Goal: Information Seeking & Learning: Learn about a topic

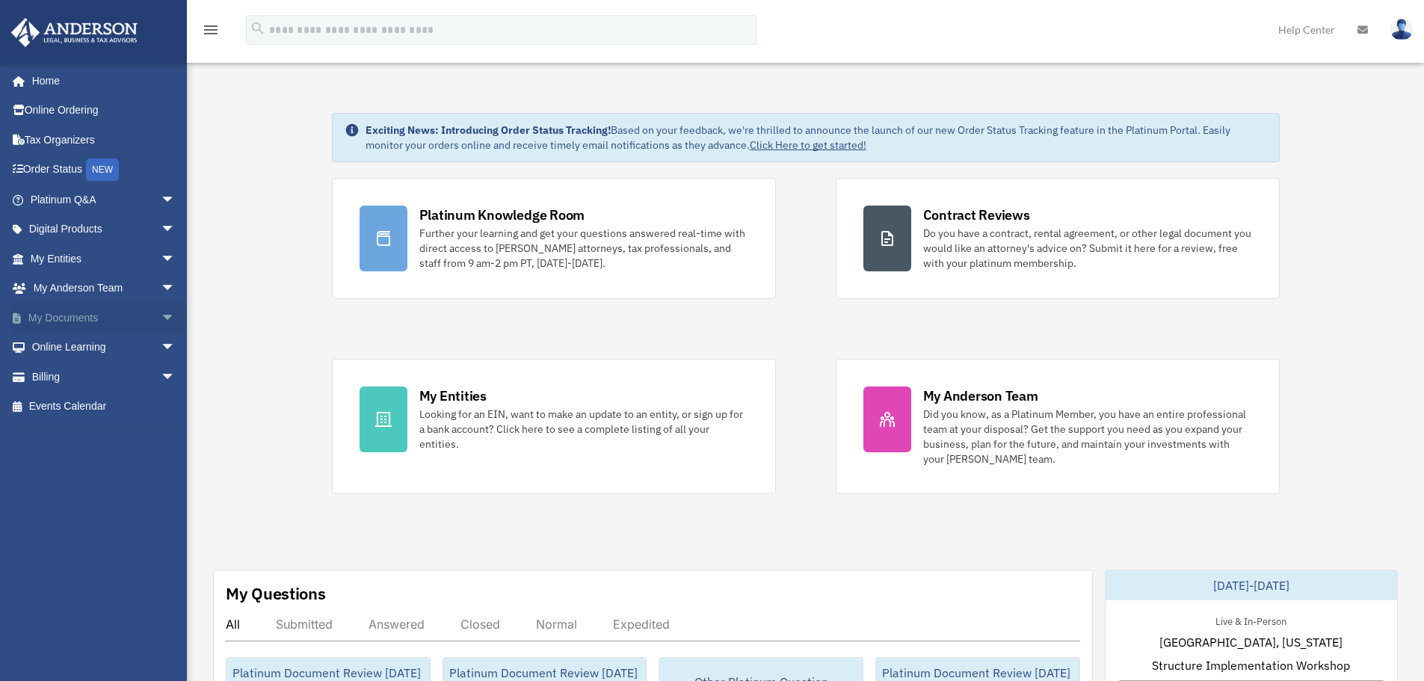
click at [161, 316] on span "arrow_drop_down" at bounding box center [176, 318] width 30 height 31
click at [110, 377] on link "Meeting Minutes" at bounding box center [109, 377] width 177 height 30
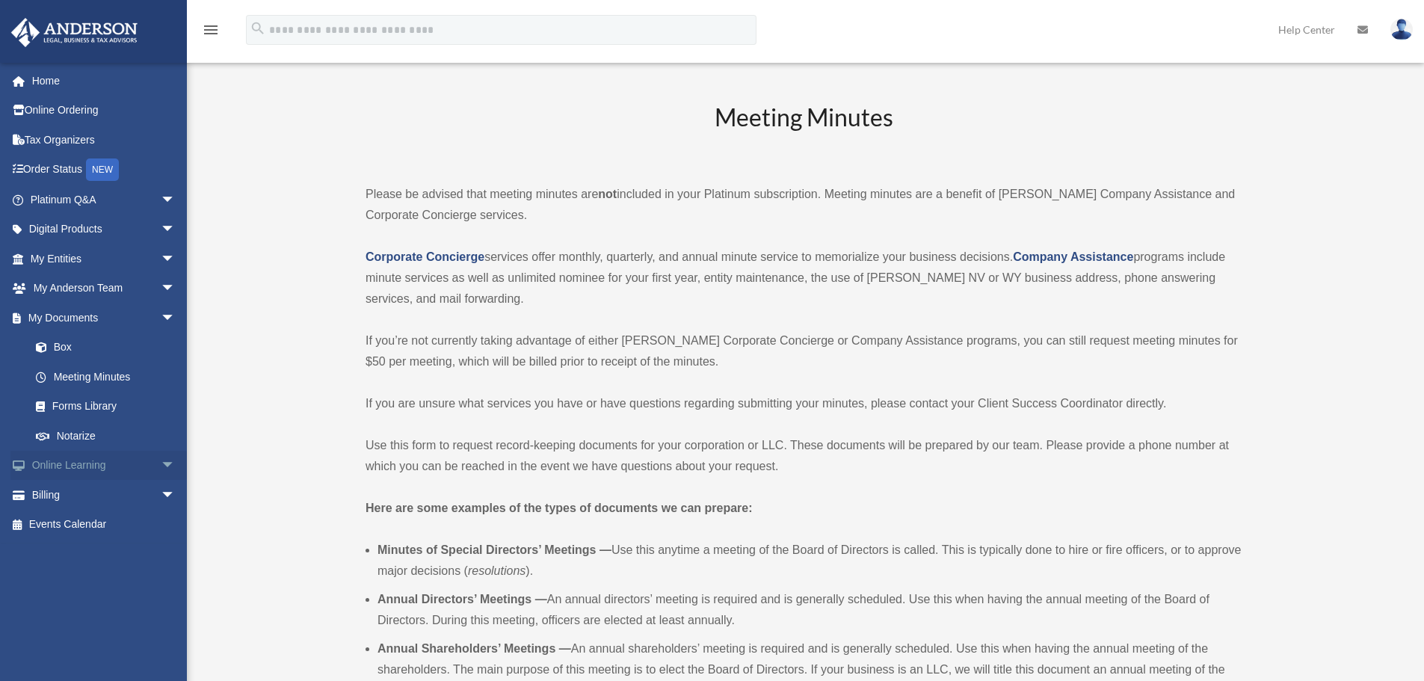
click at [166, 460] on span "arrow_drop_down" at bounding box center [176, 466] width 30 height 31
click at [61, 519] on link "Video Training" at bounding box center [109, 524] width 177 height 30
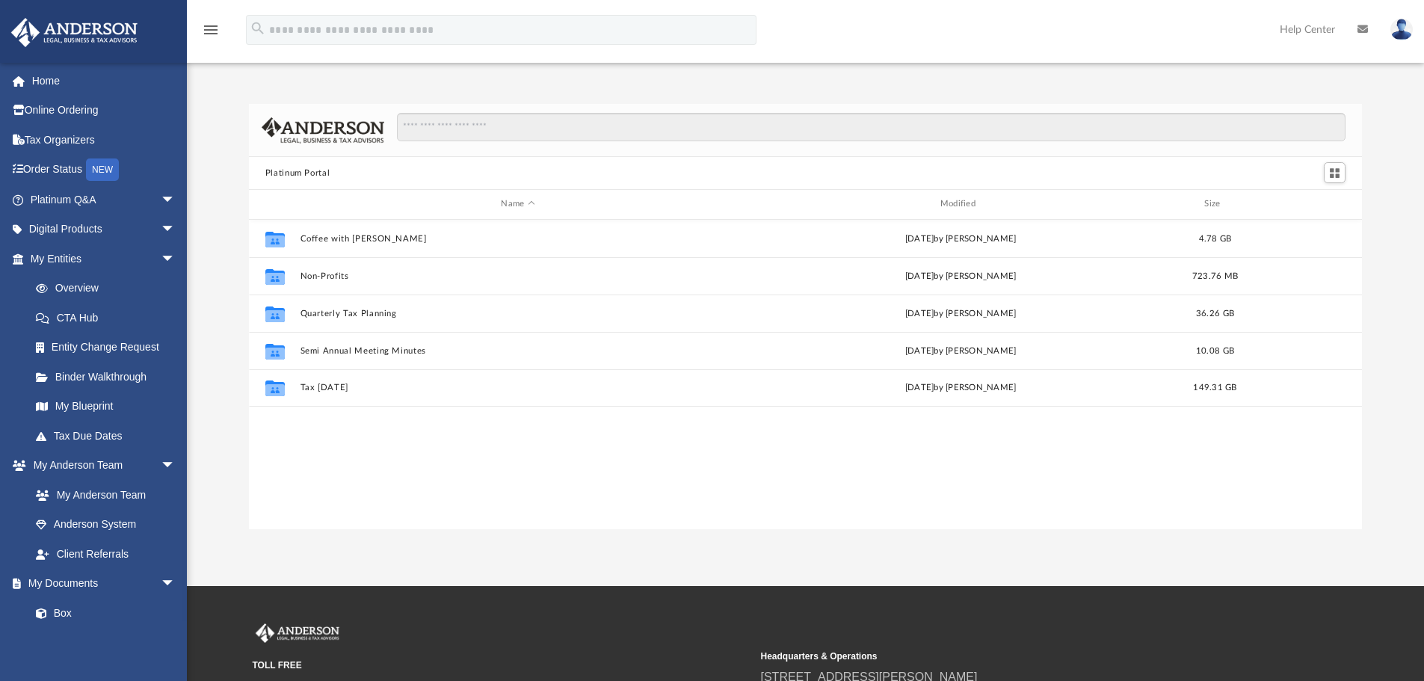
scroll to position [329, 1102]
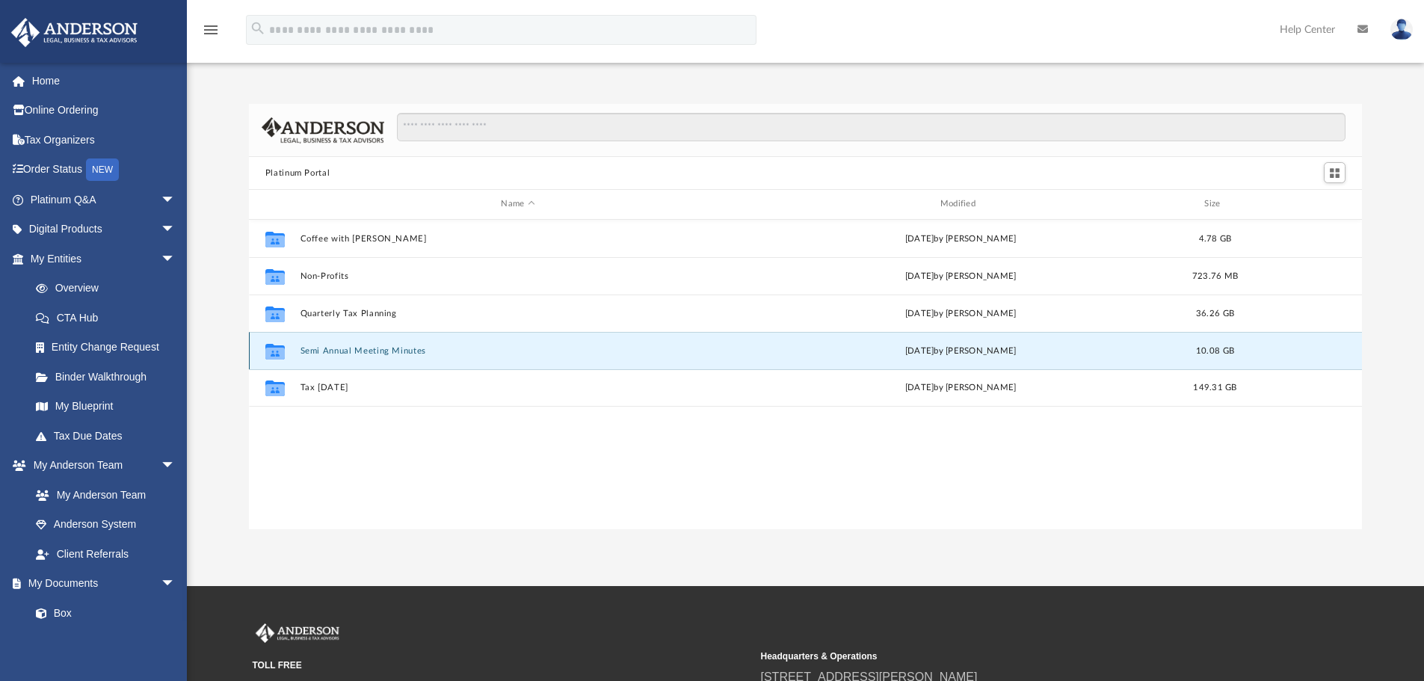
click at [390, 356] on button "Semi Annual Meeting Minutes" at bounding box center [518, 351] width 436 height 10
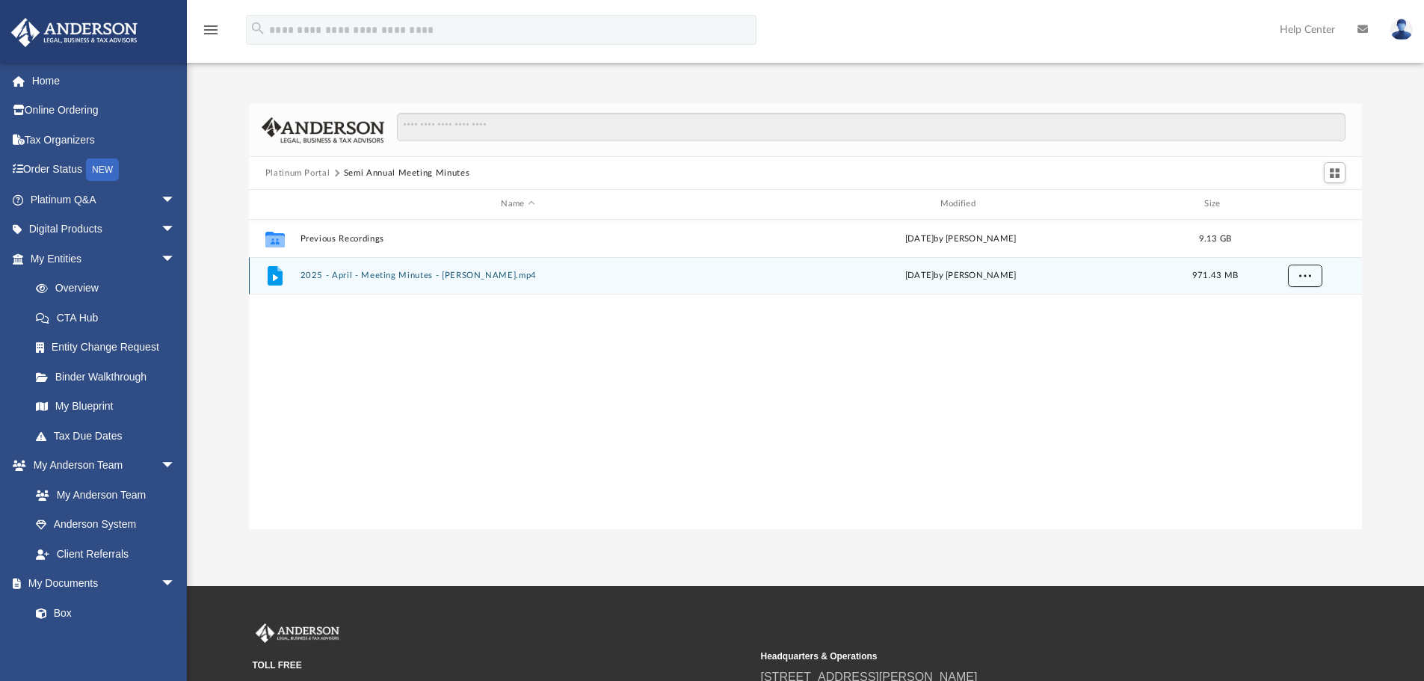
click at [1310, 280] on button "More options" at bounding box center [1304, 276] width 34 height 22
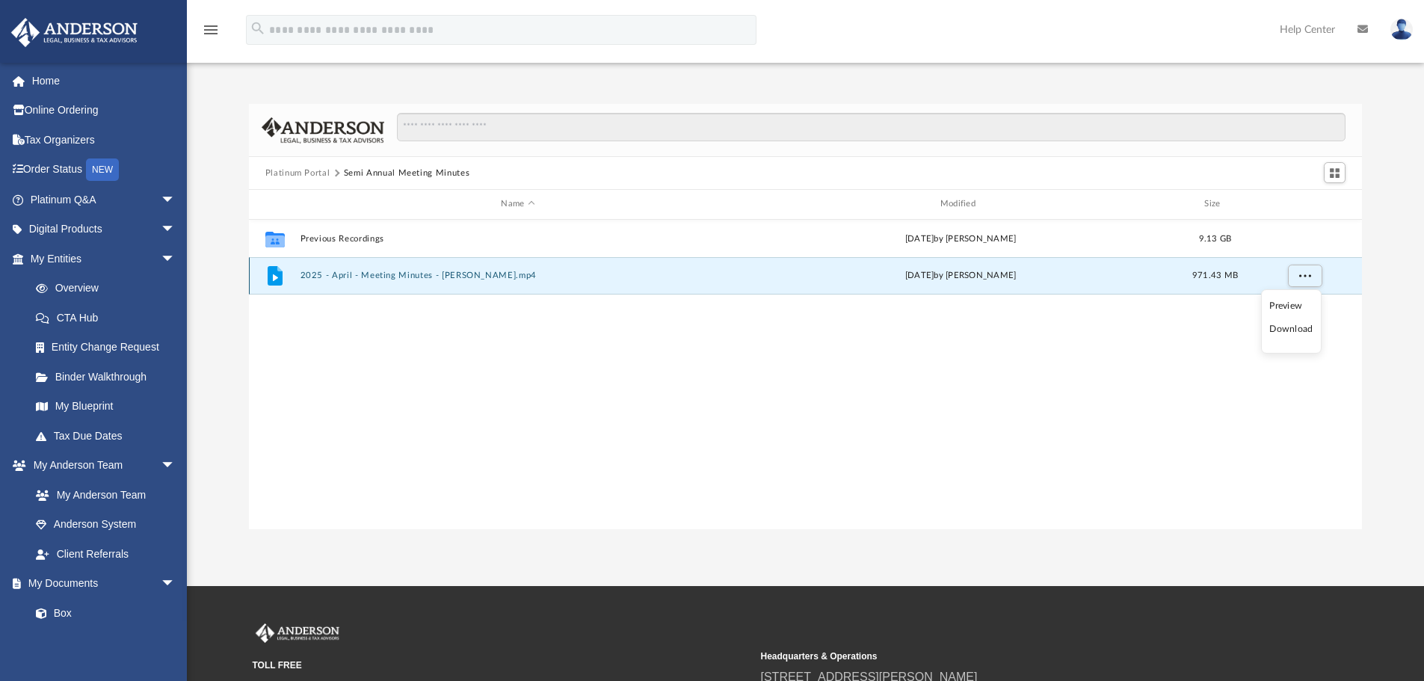
click at [458, 266] on div "File 2025 - April - Meeting Minutes - EJ McCaffrey.mp4 Fri Apr 18 2025 by Matth…" at bounding box center [806, 275] width 1114 height 37
click at [458, 271] on button "2025 - April - Meeting Minutes - EJ McCaffrey.mp4" at bounding box center [518, 276] width 436 height 10
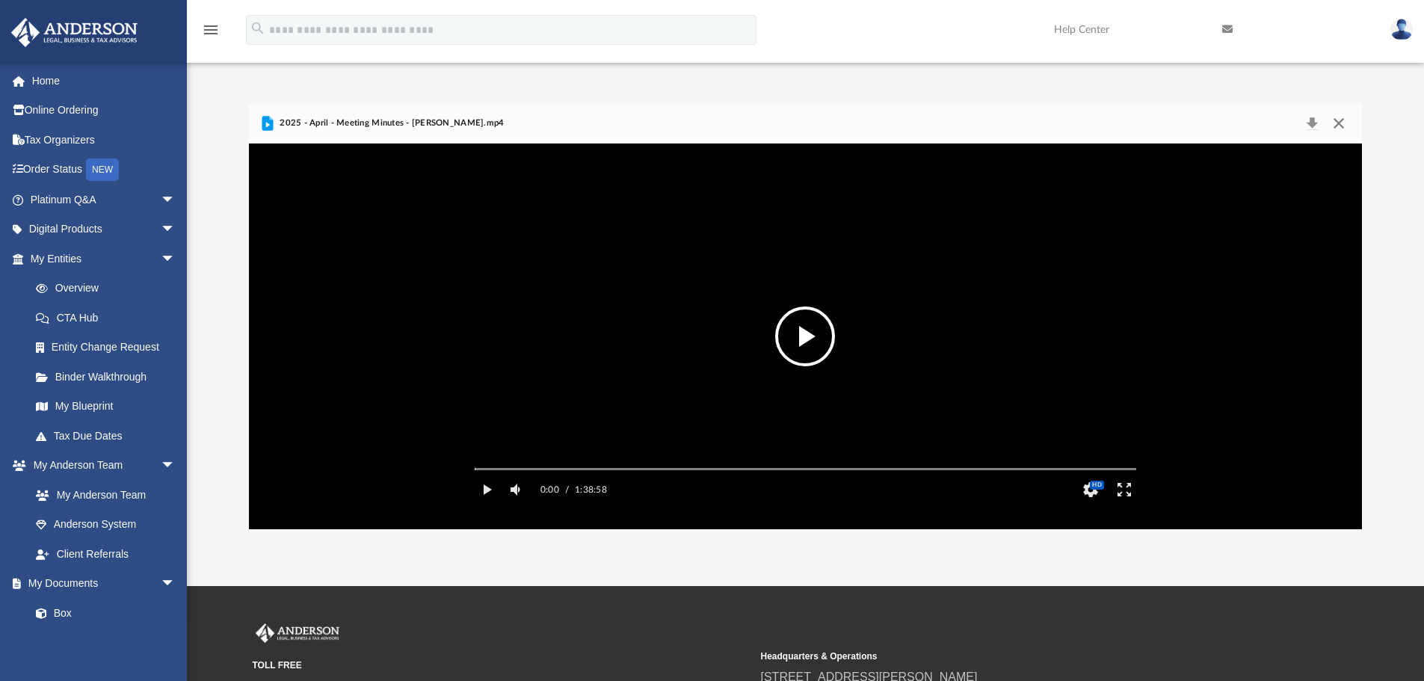
click at [1334, 123] on button "Close" at bounding box center [1338, 123] width 27 height 21
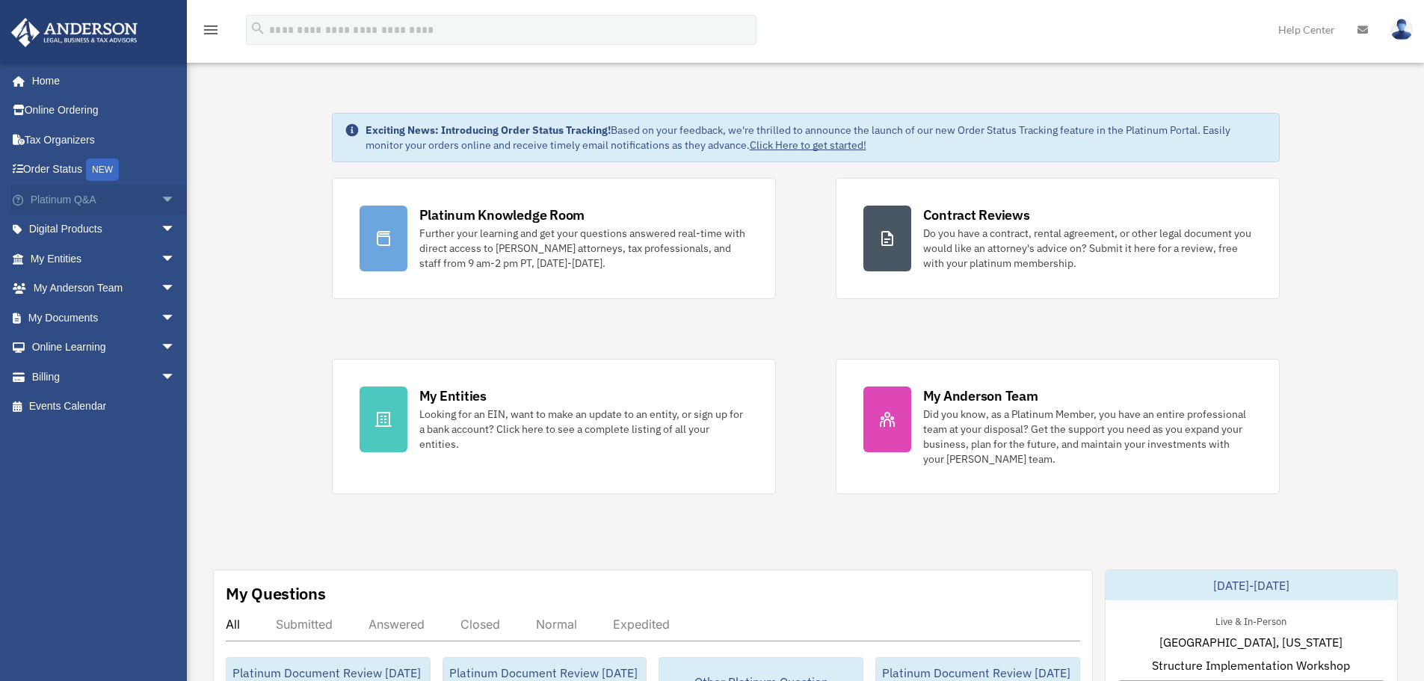
click at [164, 196] on span "arrow_drop_down" at bounding box center [176, 200] width 30 height 31
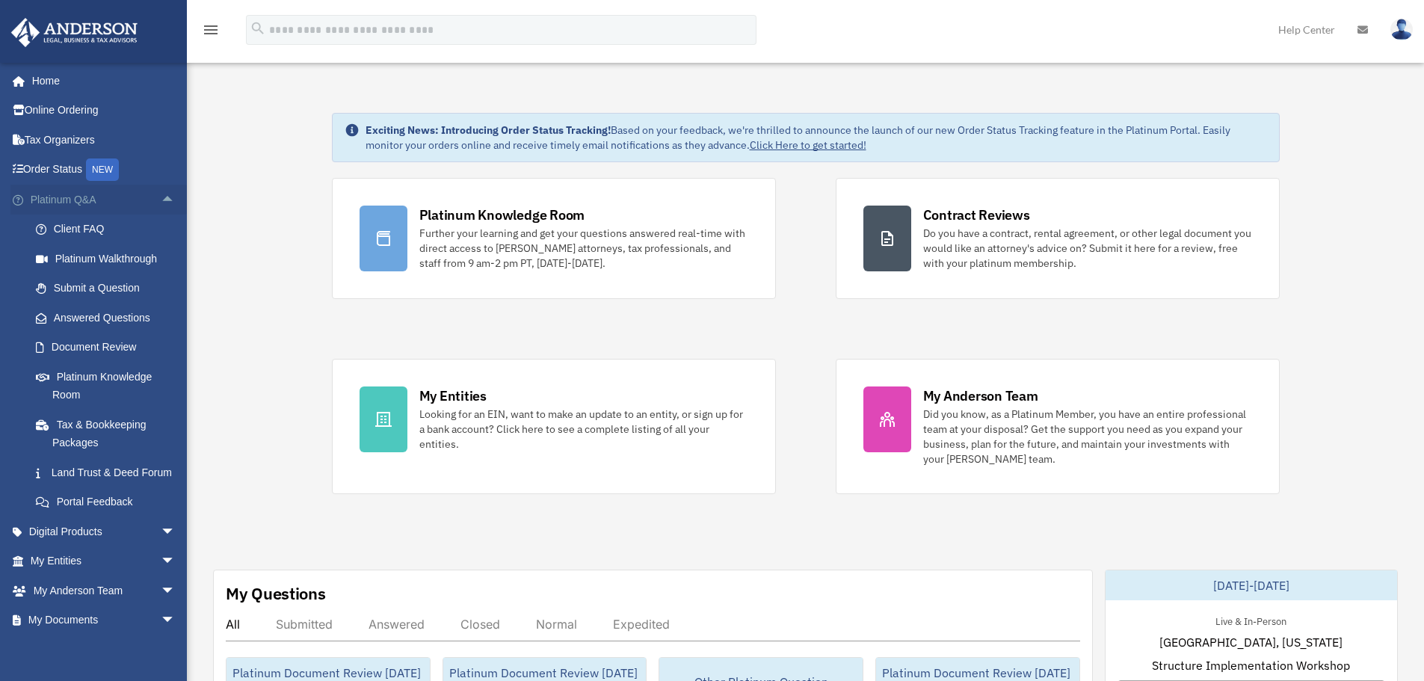
click at [161, 196] on span "arrow_drop_up" at bounding box center [176, 200] width 30 height 31
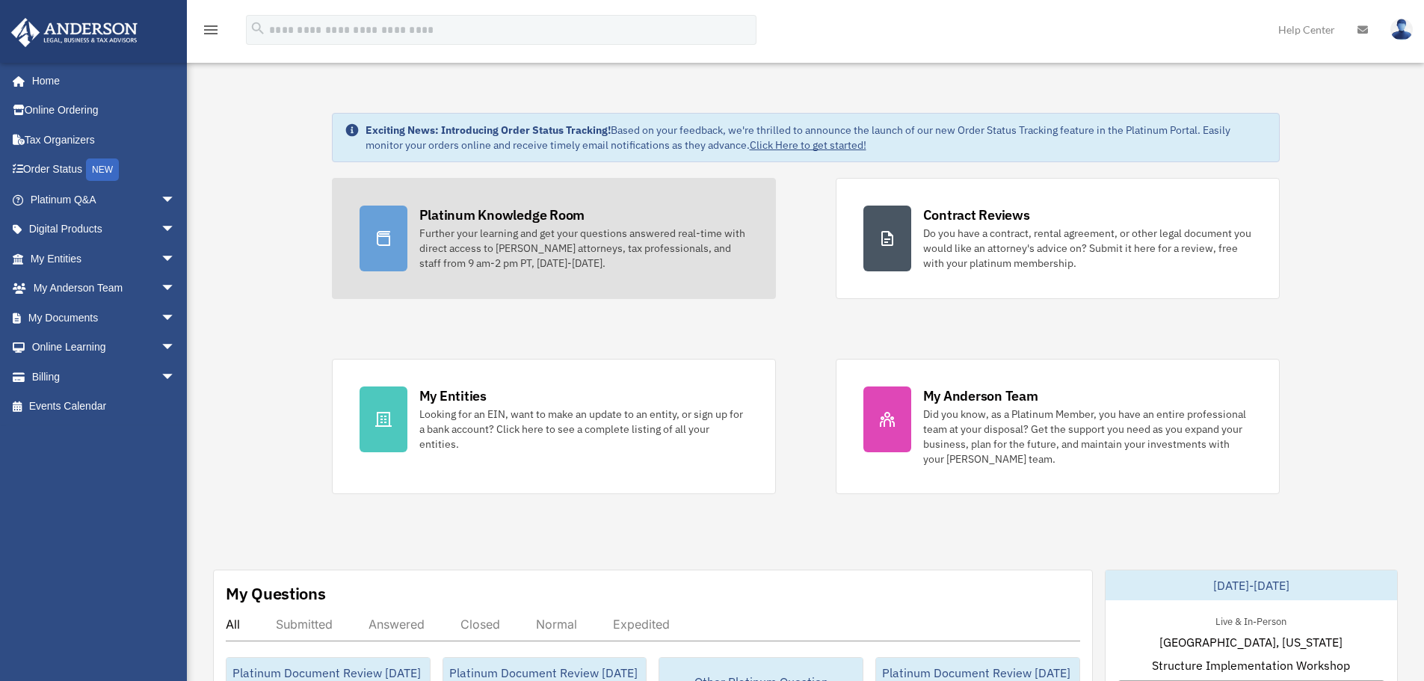
click at [466, 228] on div "Further your learning and get your questions answered real-time with direct acc…" at bounding box center [583, 248] width 329 height 45
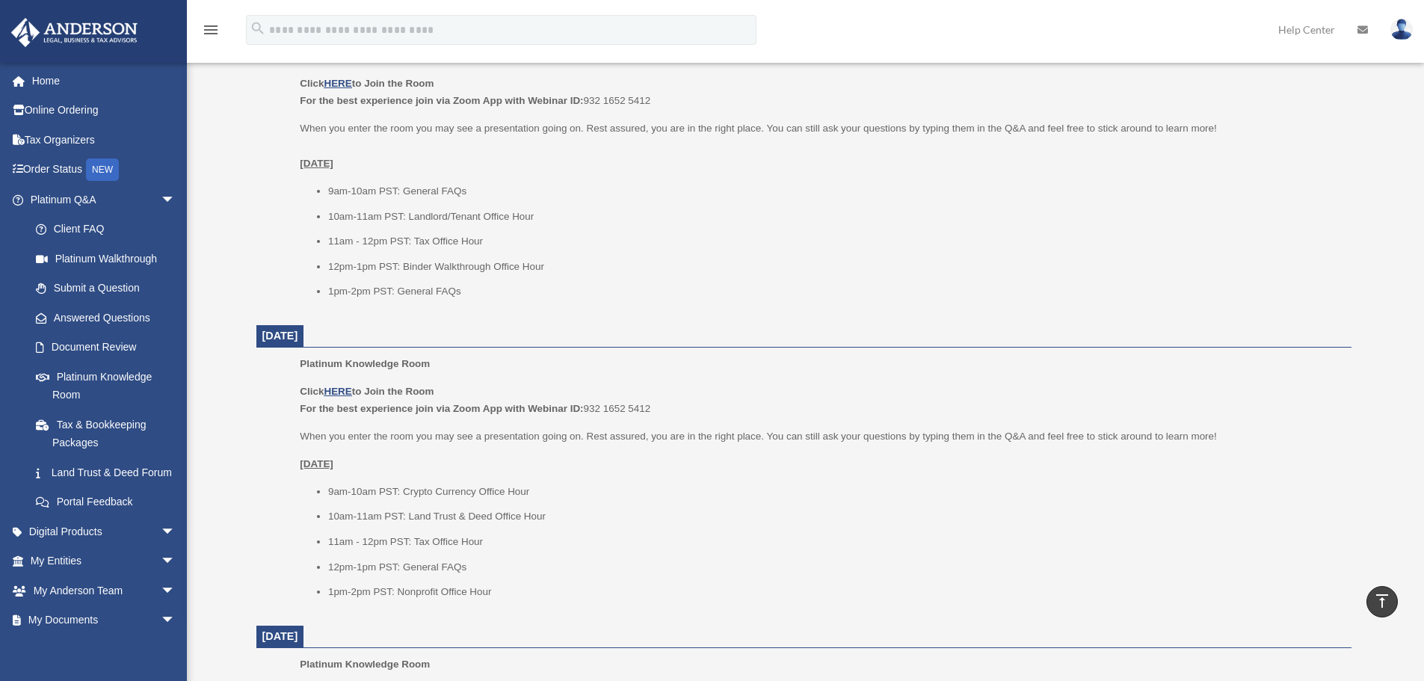
scroll to position [673, 0]
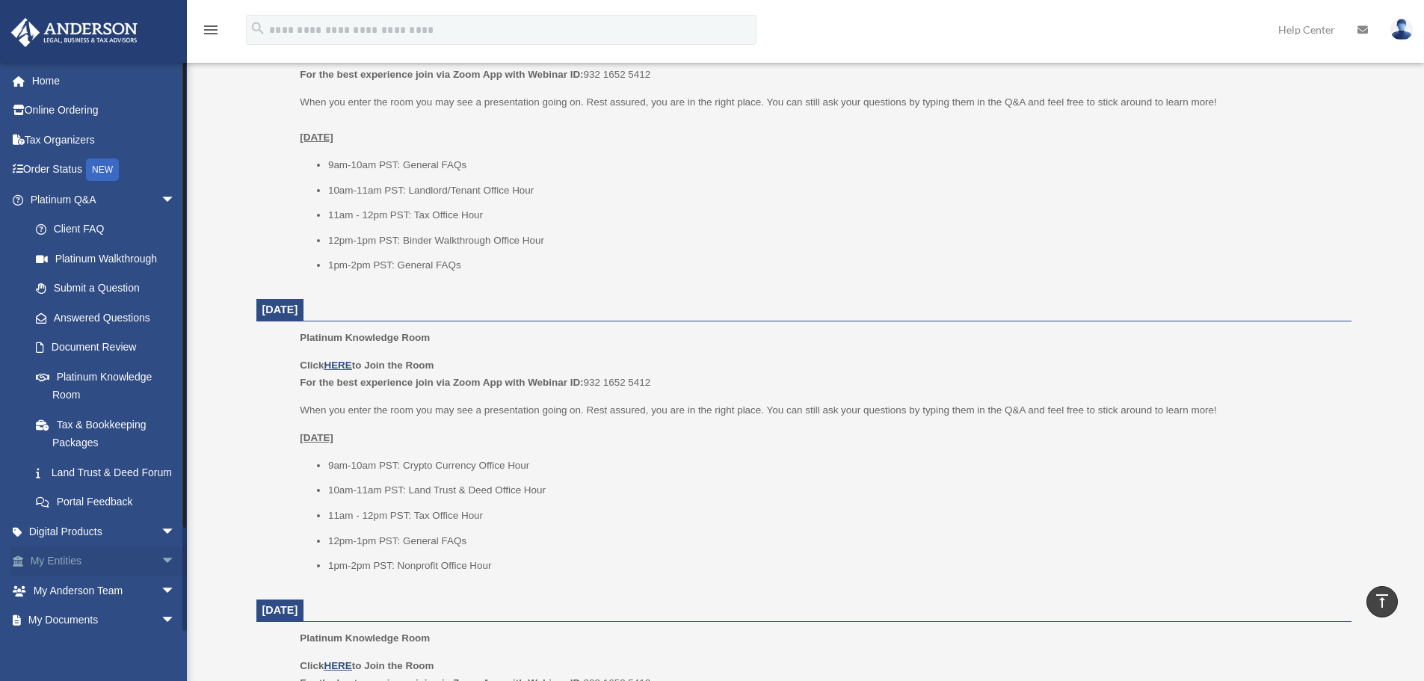
click at [70, 576] on link "My Entities arrow_drop_down" at bounding box center [104, 561] width 188 height 30
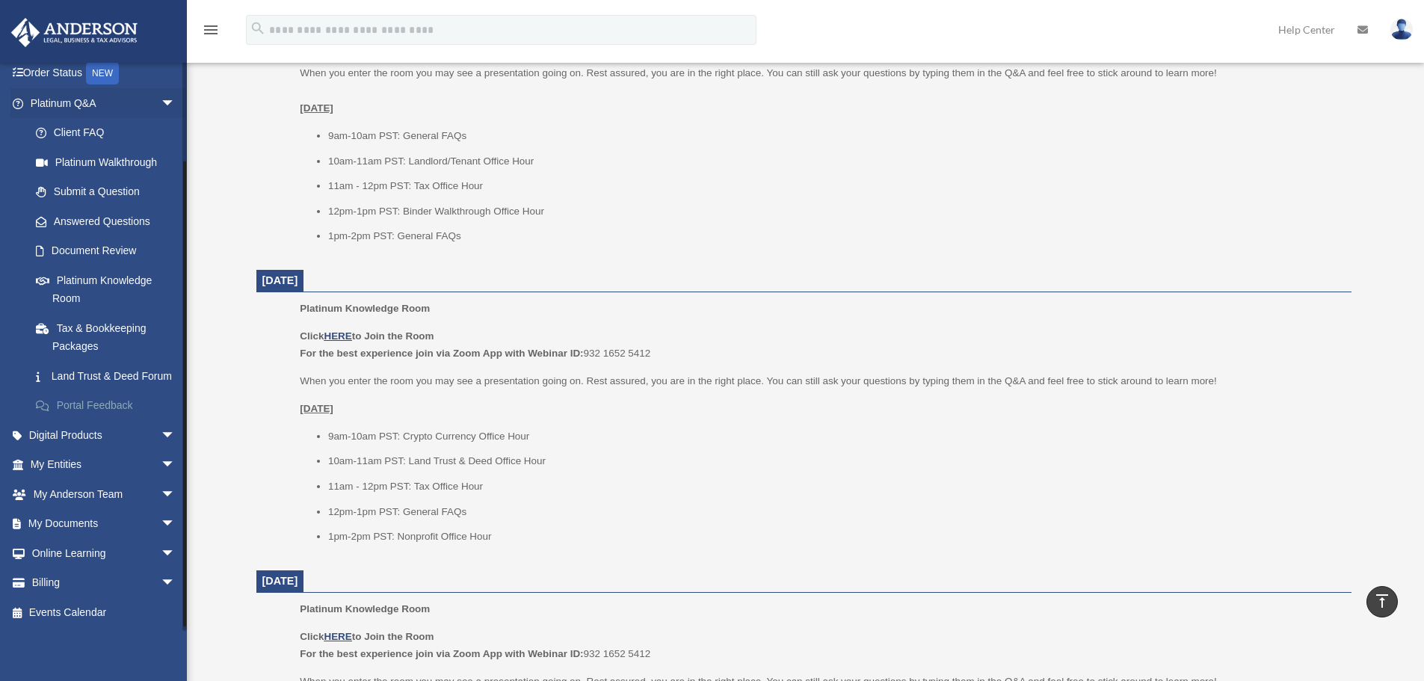
scroll to position [748, 0]
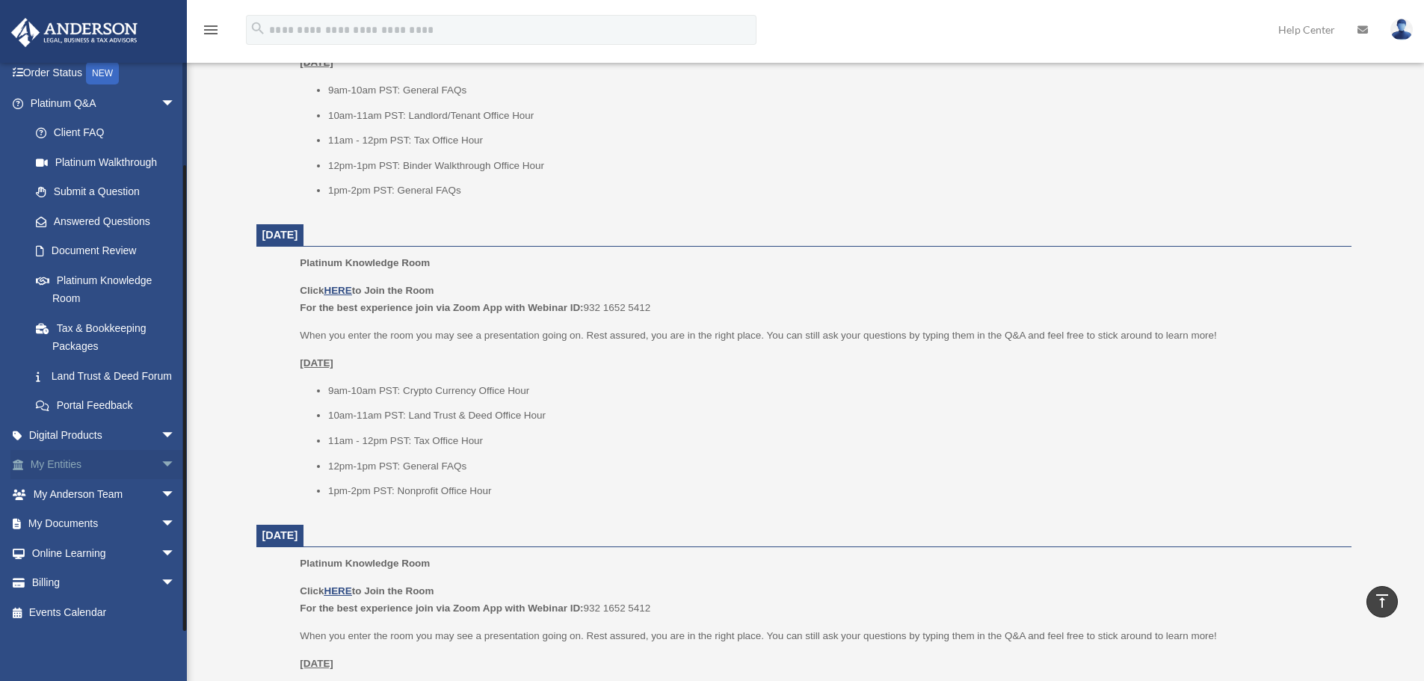
click at [161, 470] on span "arrow_drop_down" at bounding box center [176, 465] width 30 height 31
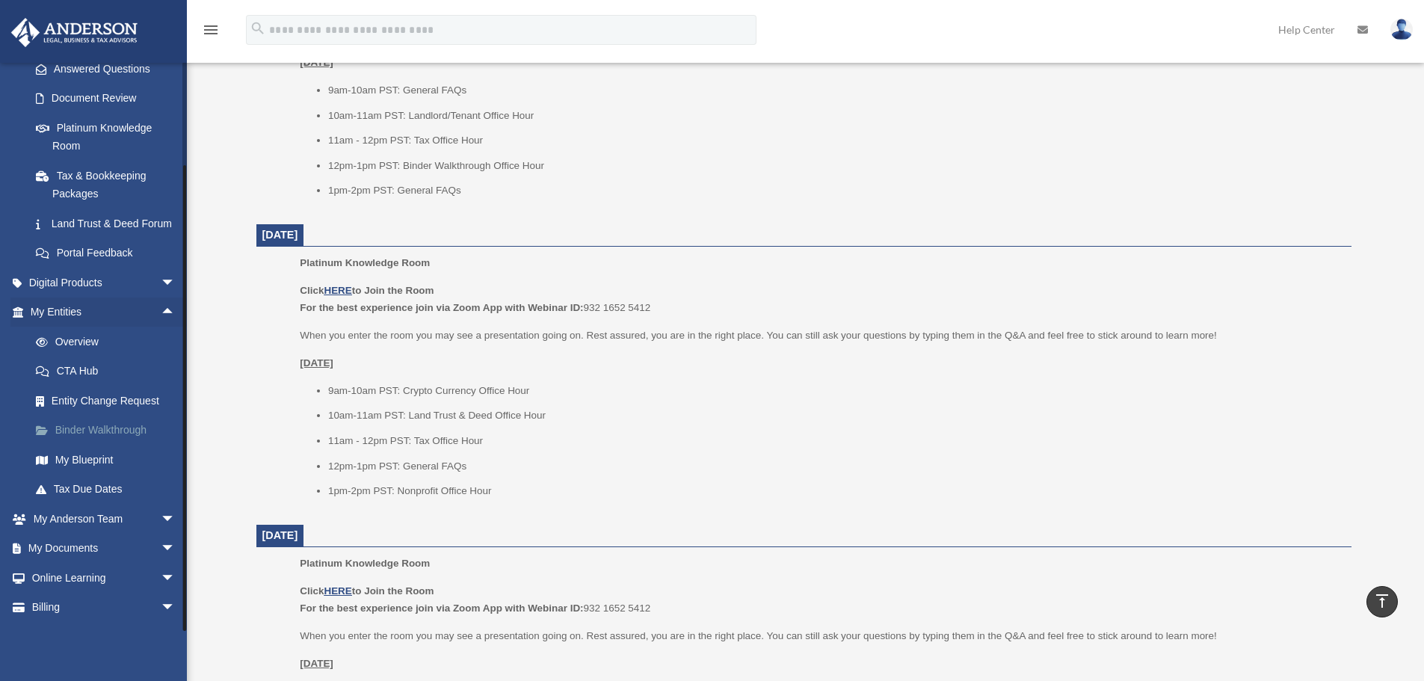
scroll to position [292, 0]
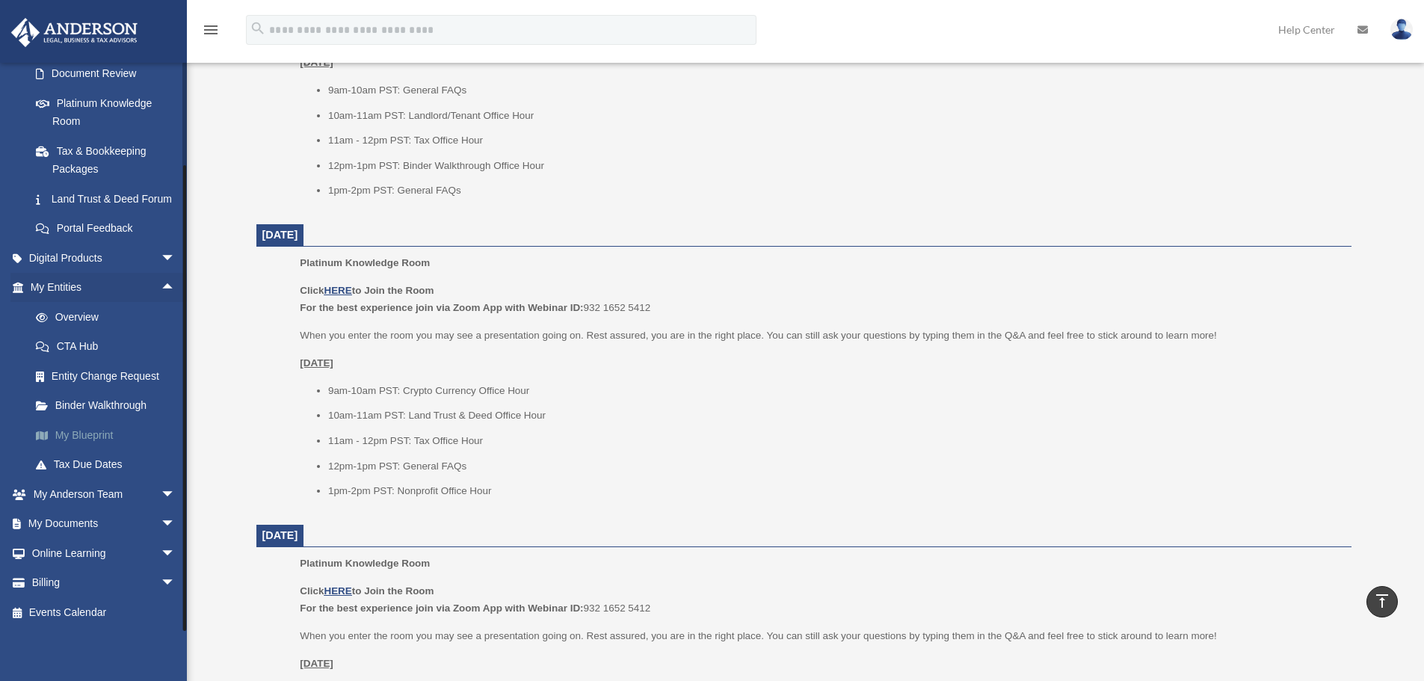
click at [99, 447] on link "My Blueprint" at bounding box center [109, 435] width 177 height 30
click at [111, 408] on link "Binder Walkthrough" at bounding box center [109, 406] width 177 height 30
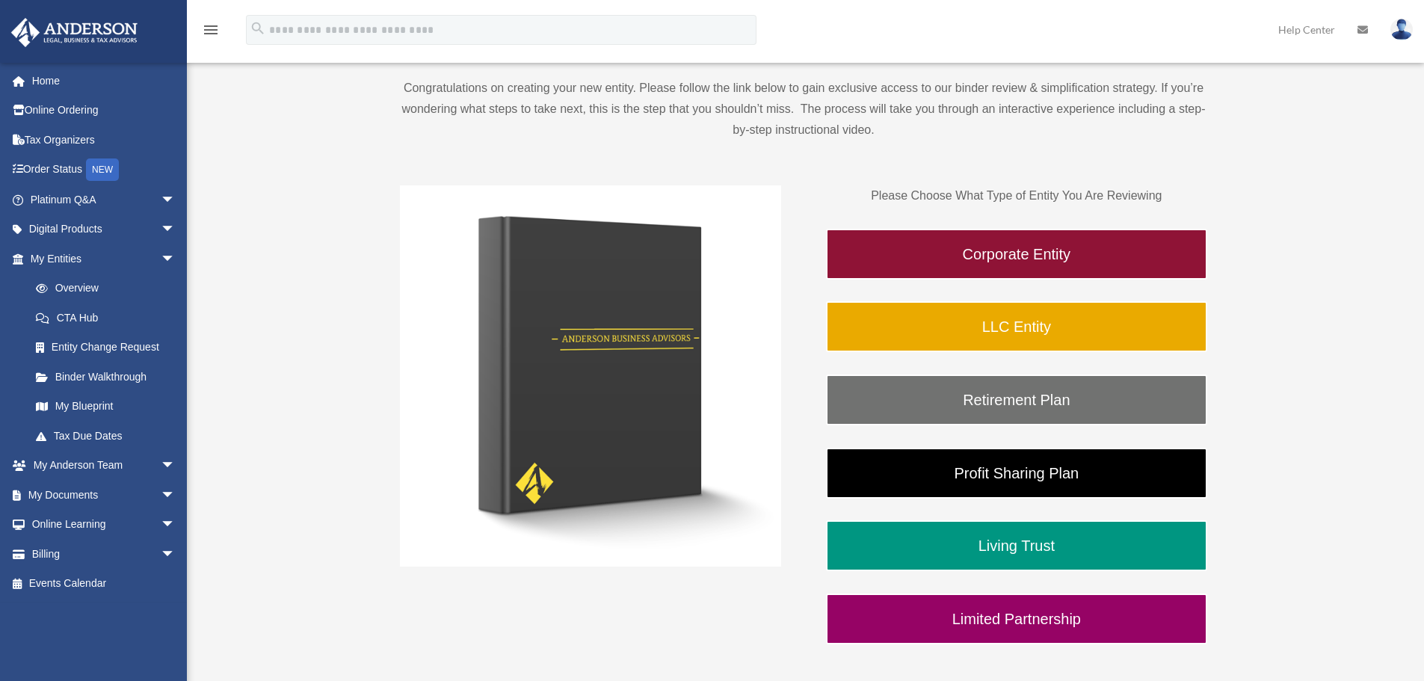
scroll to position [150, 0]
